Goal: Navigation & Orientation: Find specific page/section

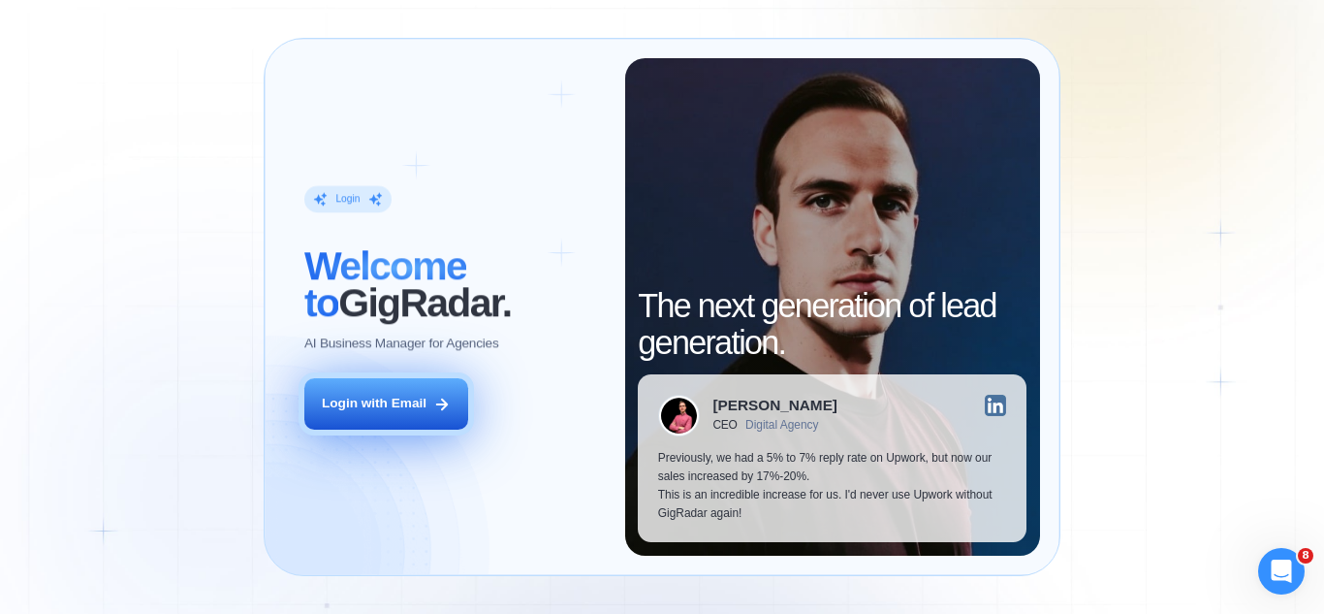
click at [439, 406] on icon at bounding box center [441, 403] width 17 height 17
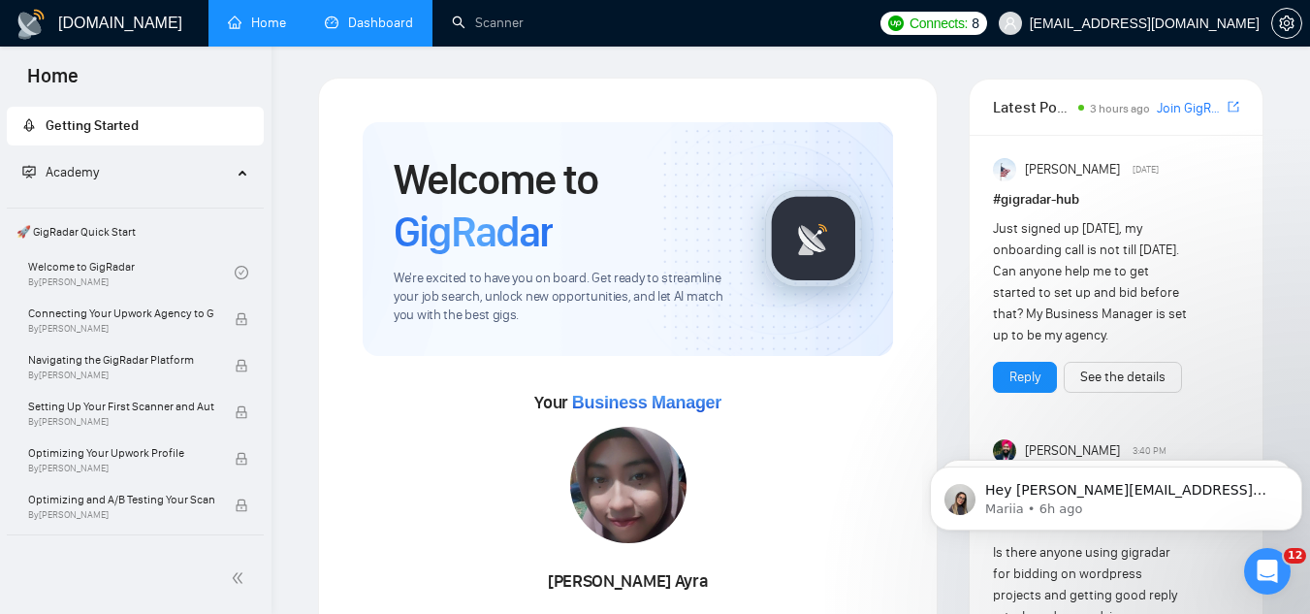
click at [373, 26] on link "Dashboard" at bounding box center [369, 23] width 88 height 16
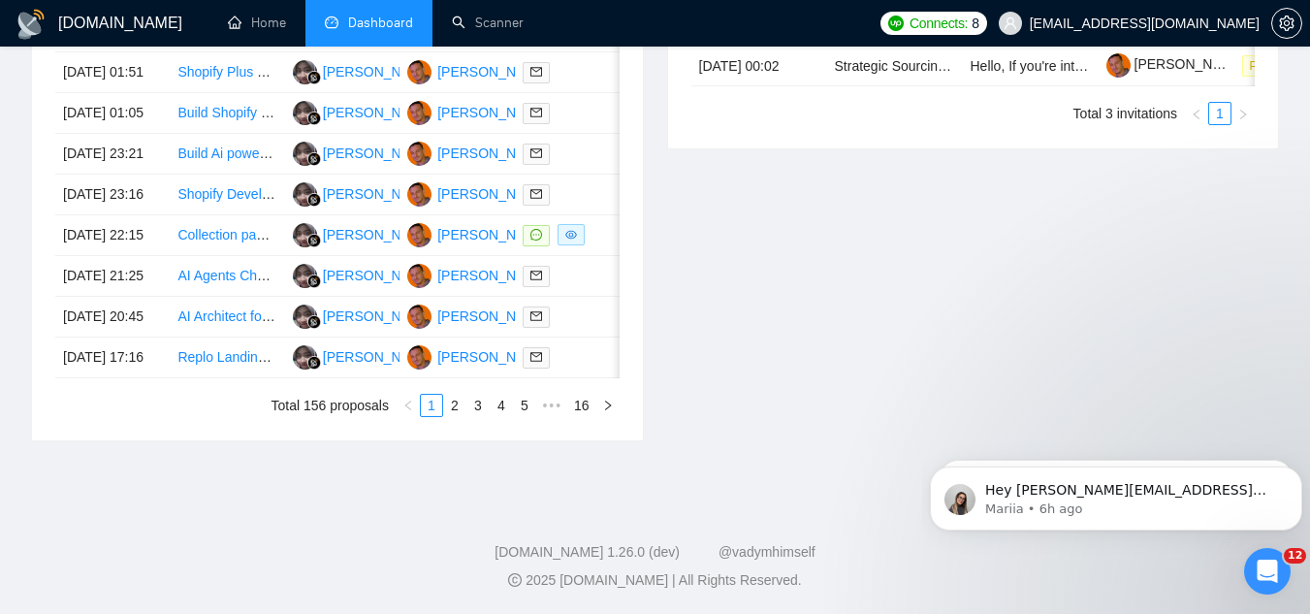
scroll to position [1066, 0]
click at [224, 252] on td "Collection pages Content and images creation" at bounding box center [227, 235] width 114 height 41
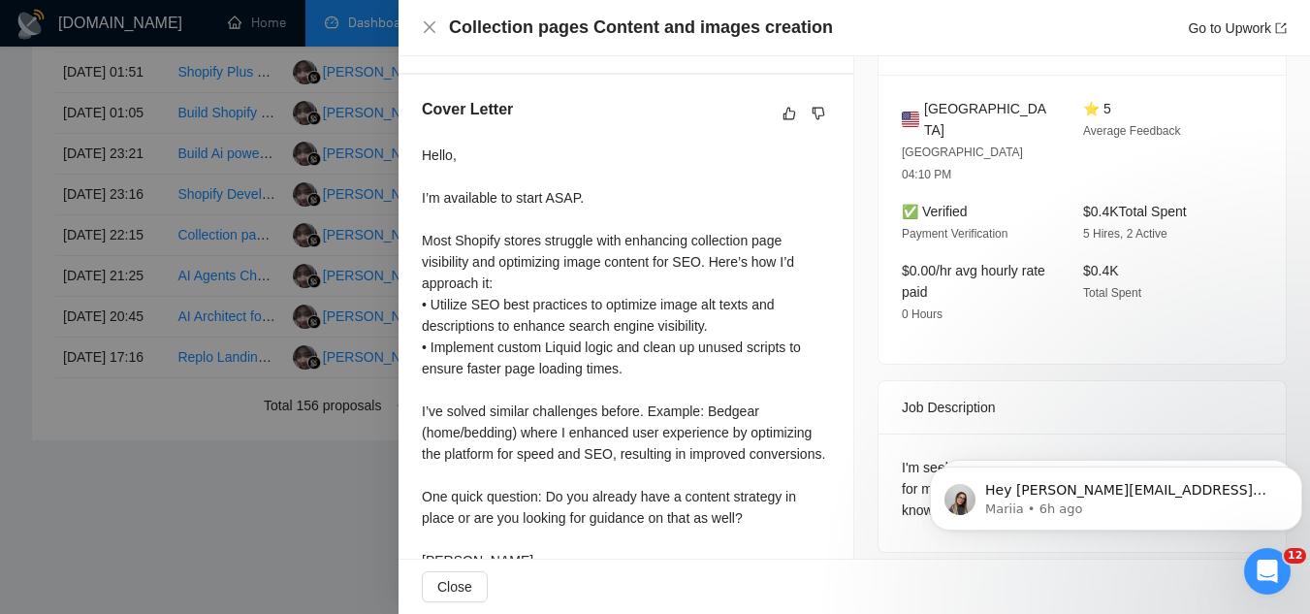
scroll to position [1143, 0]
click at [1286, 476] on button "Dismiss notification" at bounding box center [1295, 471] width 25 height 25
click at [1289, 477] on button "Dismiss notification" at bounding box center [1295, 471] width 25 height 25
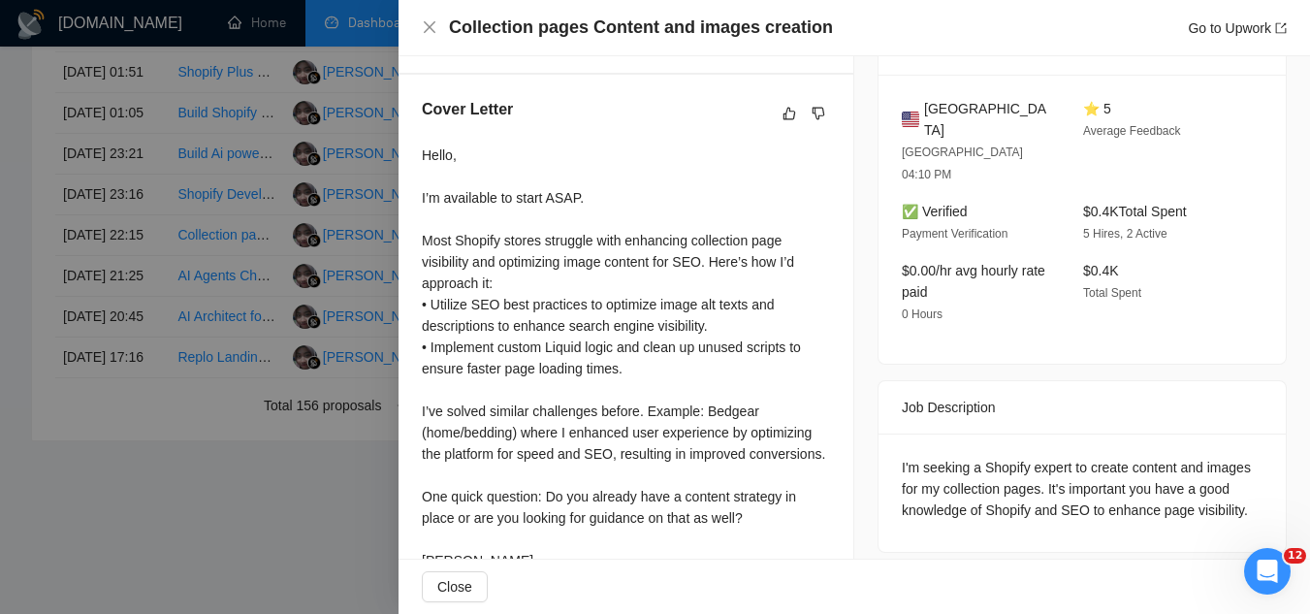
click at [342, 504] on div at bounding box center [655, 307] width 1310 height 614
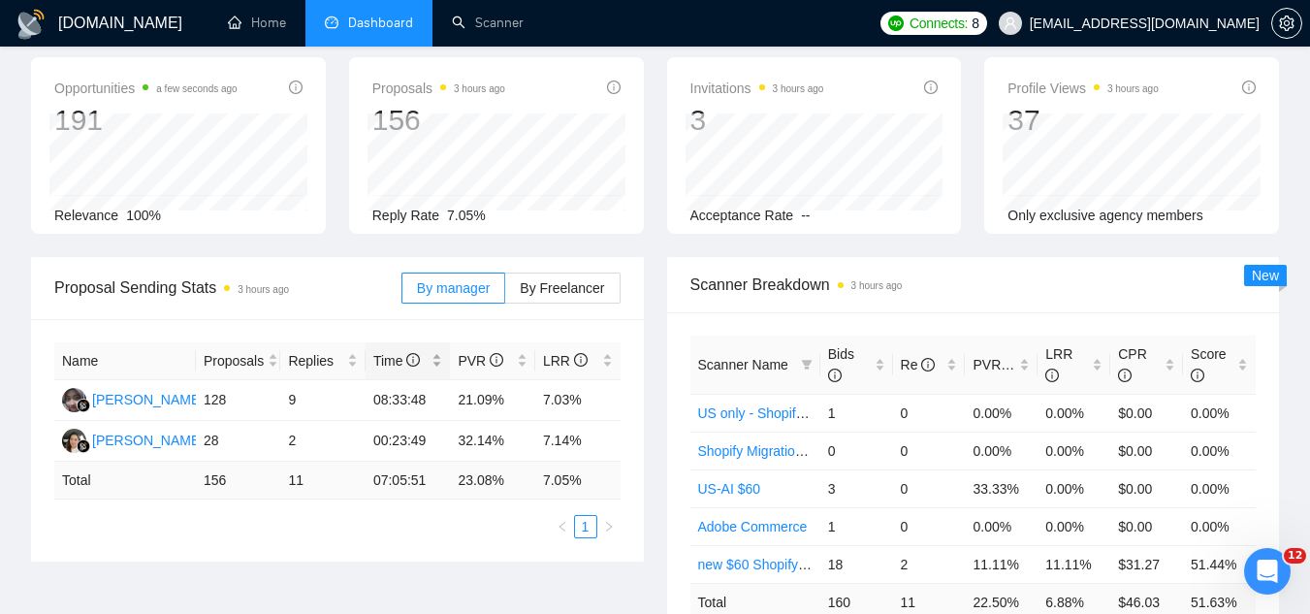
scroll to position [0, 0]
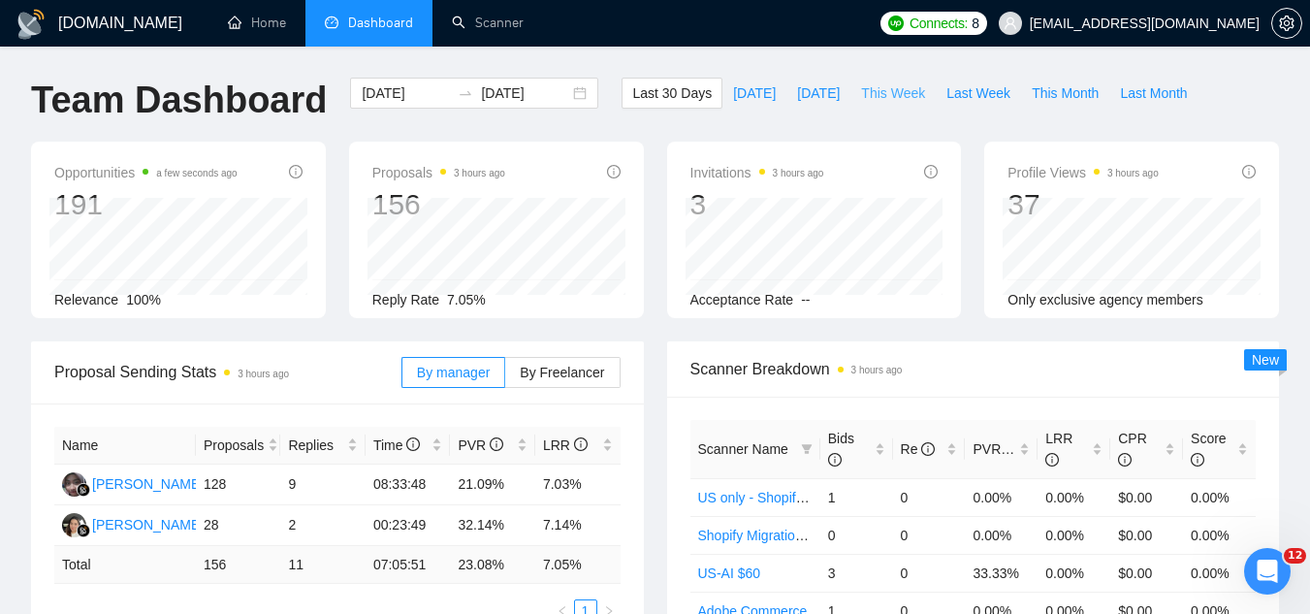
click at [867, 91] on span "This Week" at bounding box center [893, 92] width 64 height 21
type input "[DATE]"
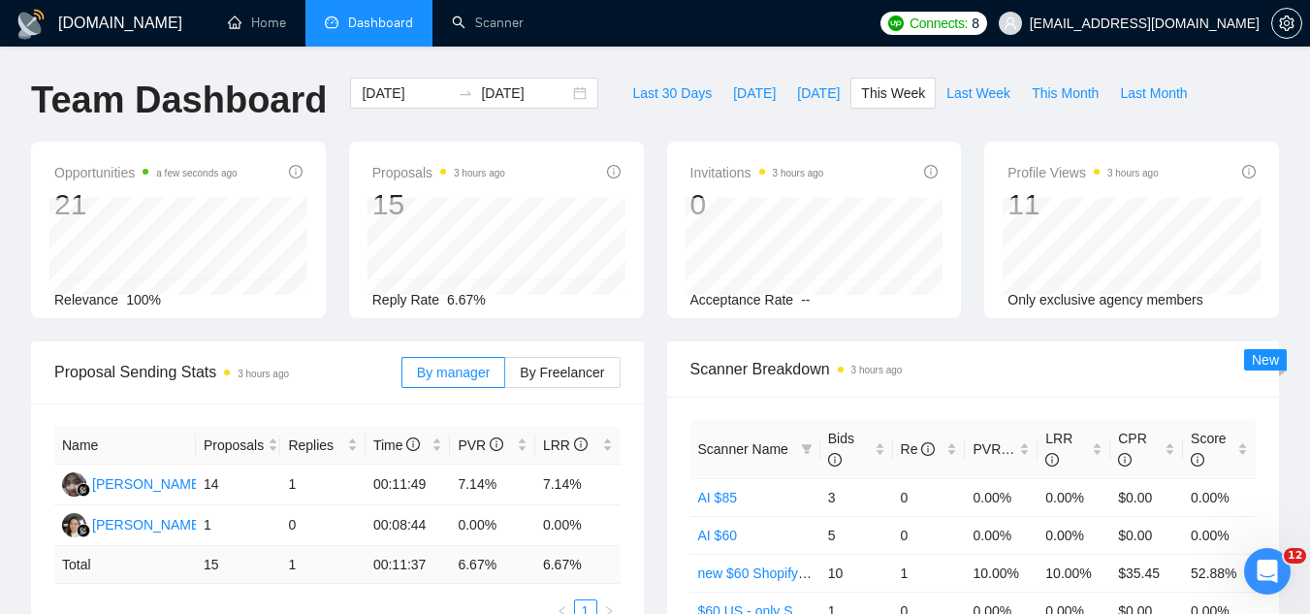
click at [945, 106] on button "Last Week" at bounding box center [977, 93] width 85 height 31
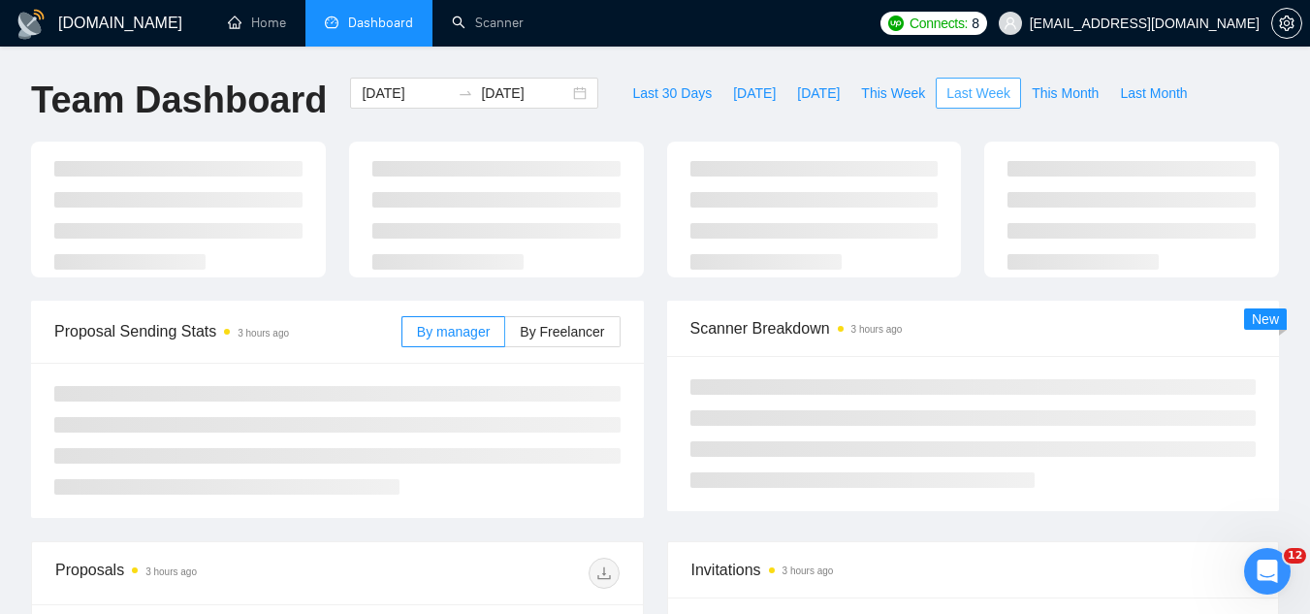
type input "[DATE]"
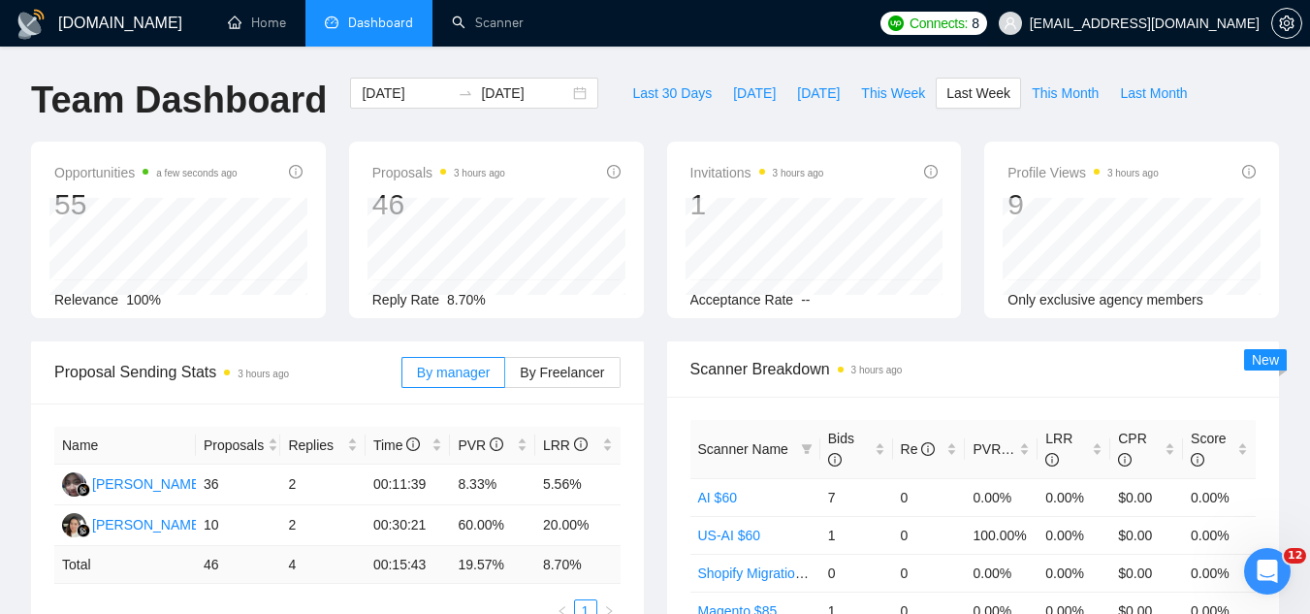
click at [1217, 23] on span "[EMAIL_ADDRESS][DOMAIN_NAME]" at bounding box center [1144, 23] width 230 height 0
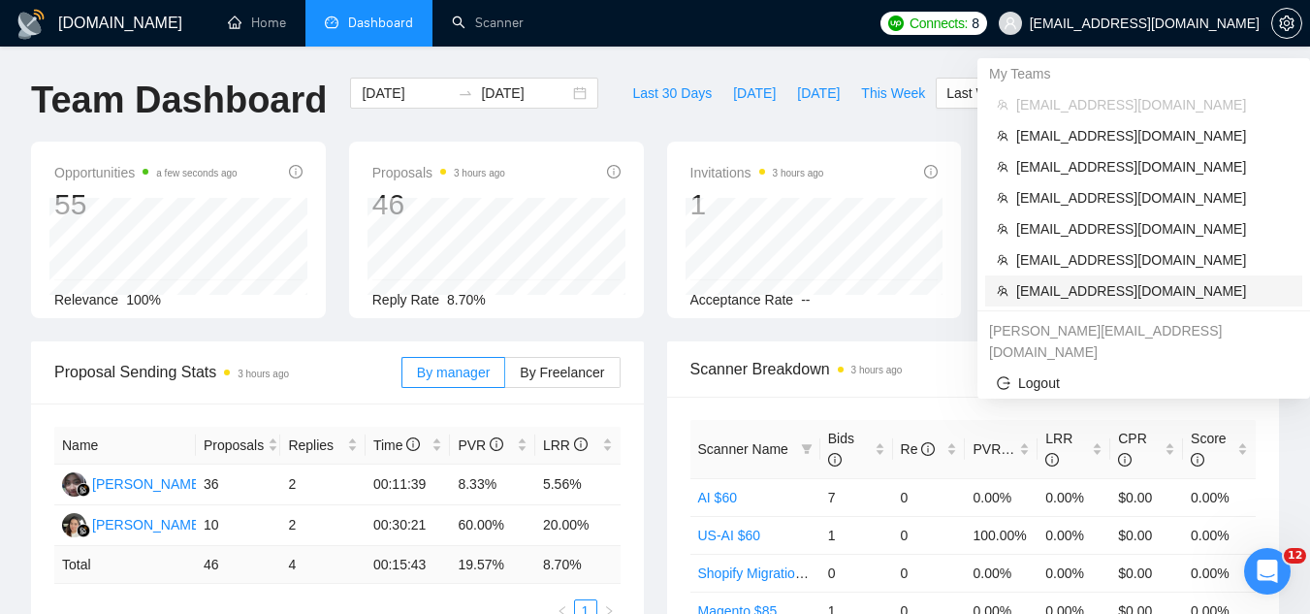
click at [1075, 294] on span "[EMAIL_ADDRESS][DOMAIN_NAME]" at bounding box center [1153, 290] width 274 height 21
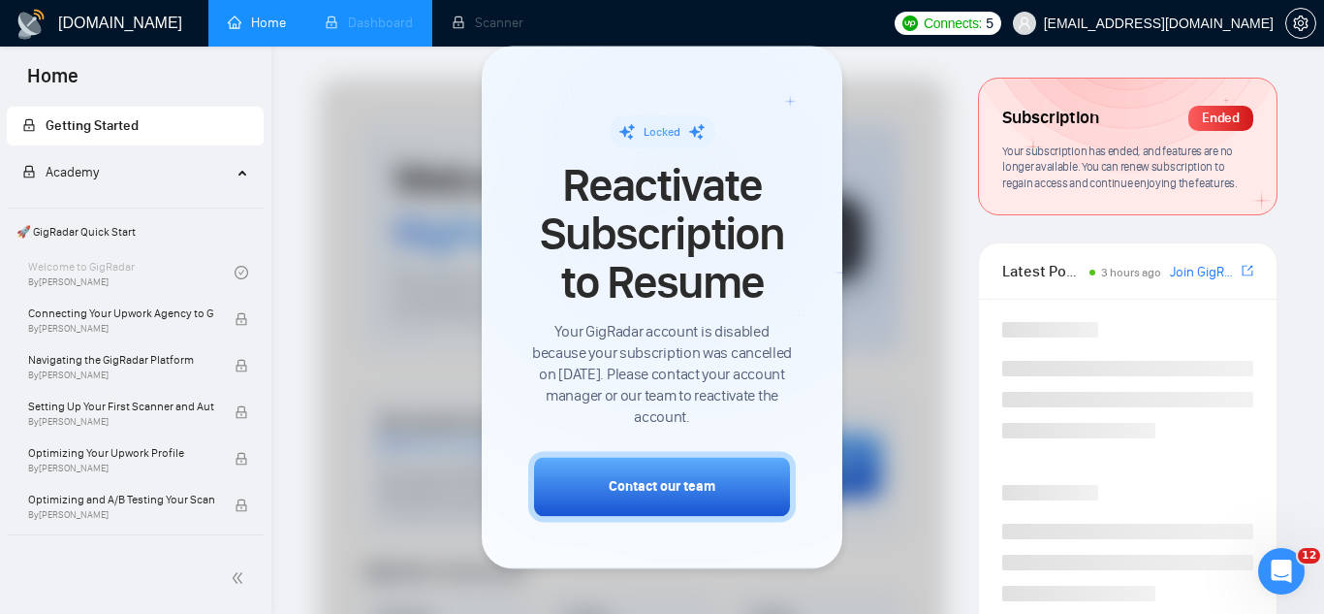
click at [388, 27] on li "Dashboard" at bounding box center [368, 23] width 127 height 47
